Goal: Check status: Check status

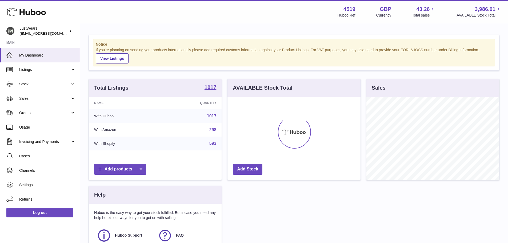
scroll to position [83, 133]
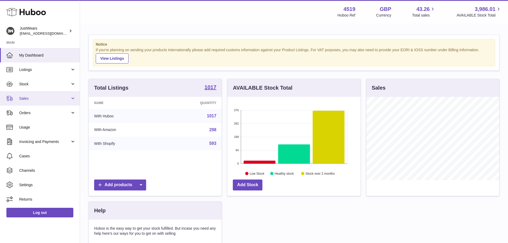
click at [70, 100] on link "Sales" at bounding box center [40, 98] width 80 height 14
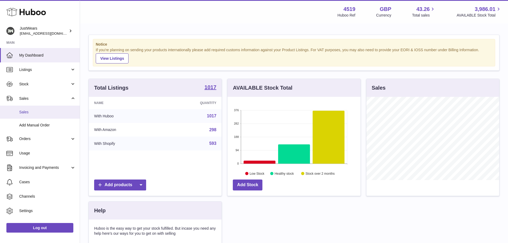
click at [64, 115] on link "Sales" at bounding box center [40, 112] width 80 height 13
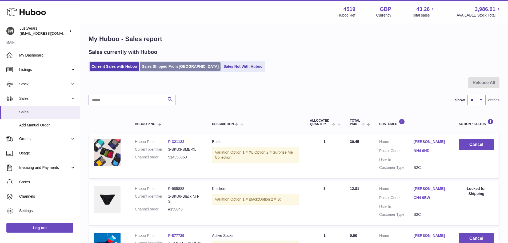
click at [148, 66] on link "Sales Shipped From [GEOGRAPHIC_DATA]" at bounding box center [180, 66] width 81 height 9
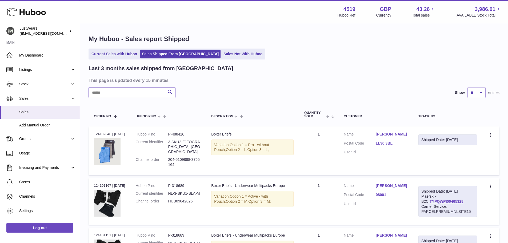
click at [129, 95] on input "text" at bounding box center [132, 92] width 87 height 11
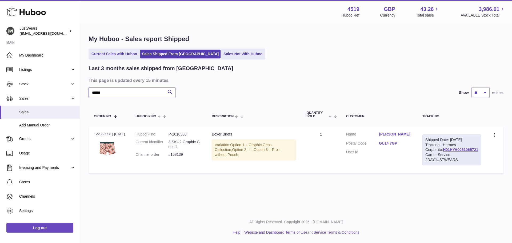
type input "******"
click at [101, 134] on div "Order no 122353058 | [DATE]" at bounding box center [109, 134] width 31 height 5
copy div "122353058"
